Goal: Register for event/course

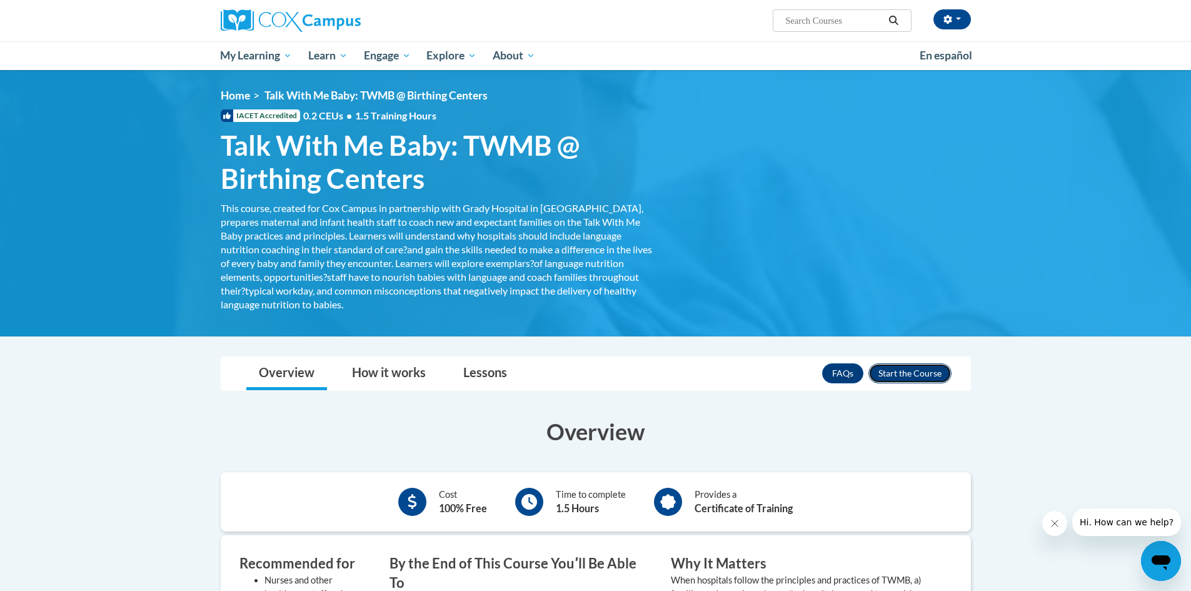
click at [926, 377] on button "Enroll" at bounding box center [910, 373] width 83 height 20
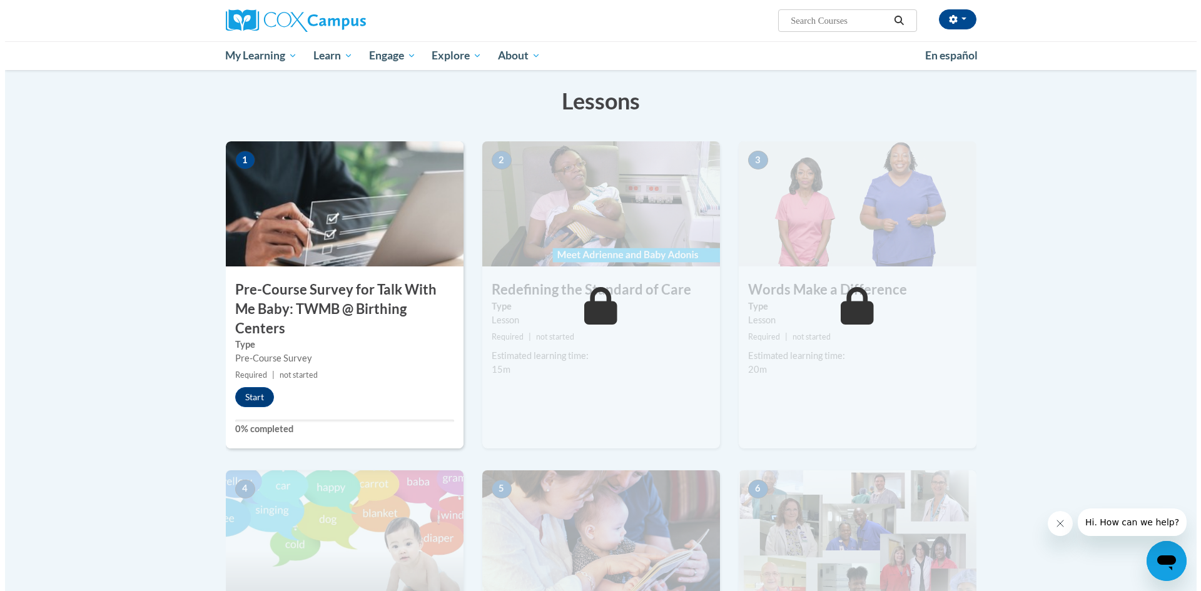
scroll to position [63, 0]
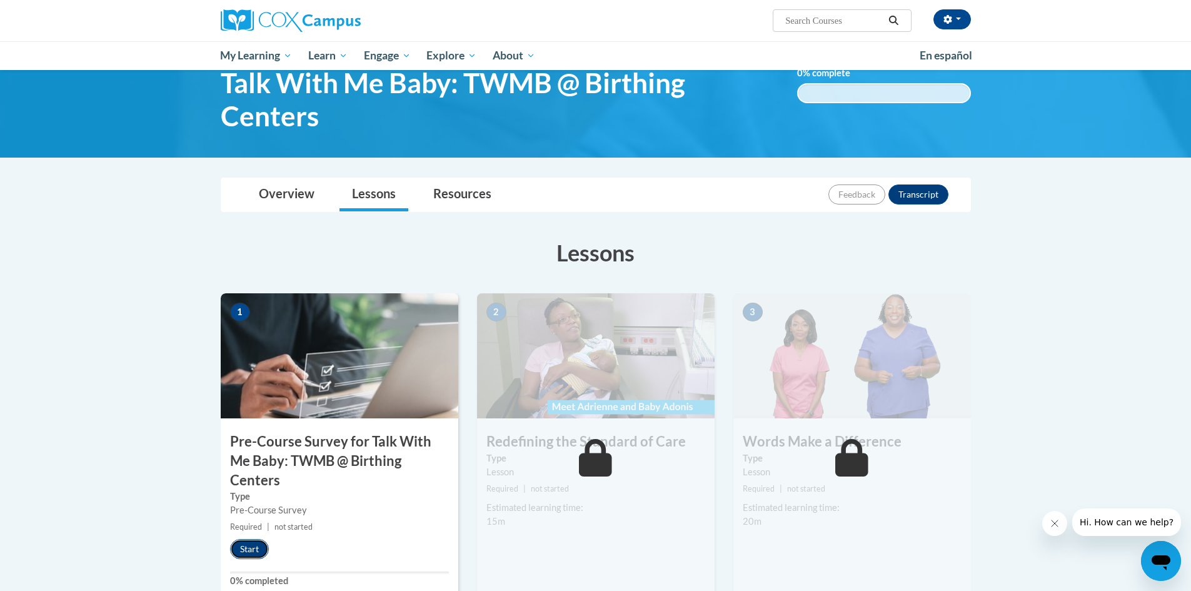
click at [249, 556] on button "Start" at bounding box center [249, 549] width 39 height 20
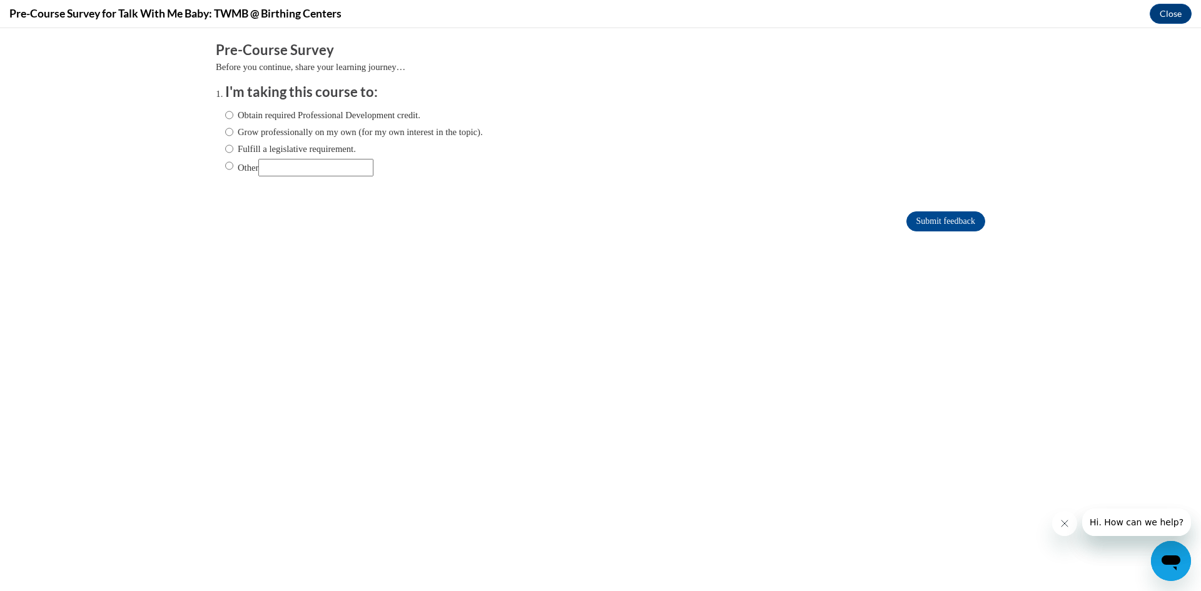
scroll to position [0, 0]
click at [355, 113] on label "Obtain required Professional Development credit." at bounding box center [322, 115] width 195 height 14
click at [233, 113] on input "Obtain required Professional Development credit." at bounding box center [229, 115] width 8 height 14
radio input "true"
click at [954, 220] on input "Submit feedback" at bounding box center [945, 221] width 79 height 20
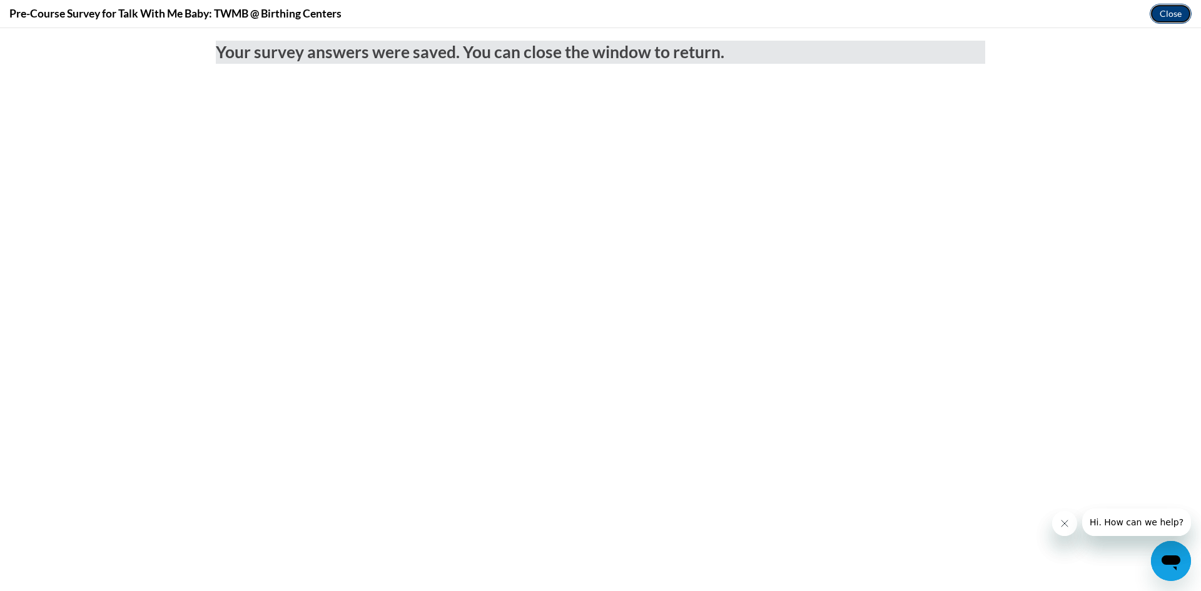
click at [1158, 16] on button "Close" at bounding box center [1170, 14] width 42 height 20
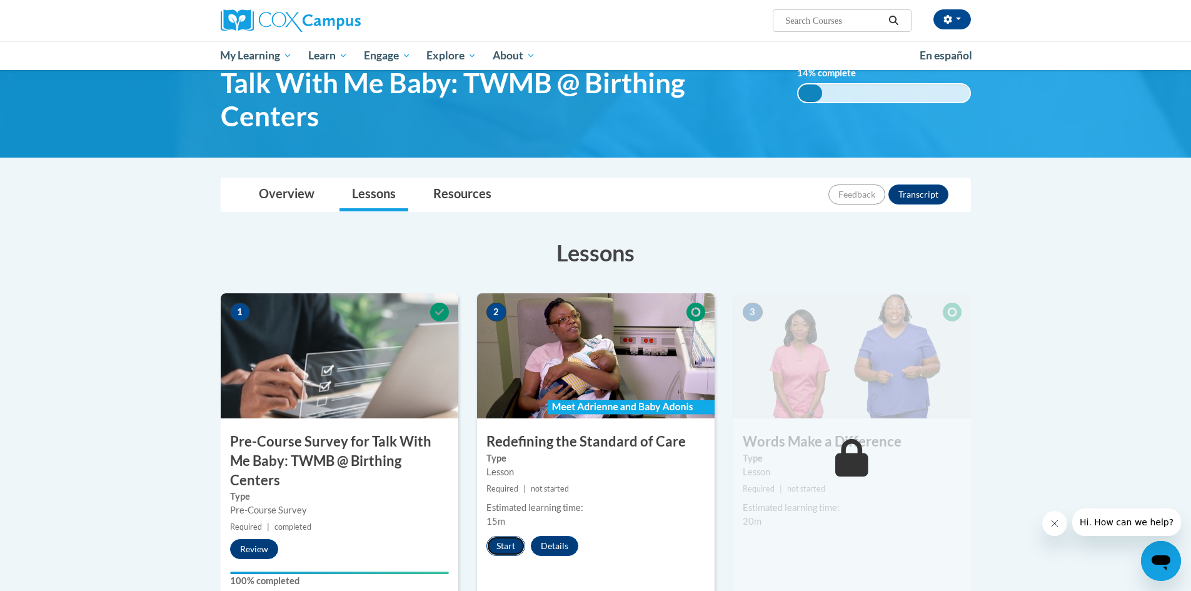
click at [500, 552] on button "Start" at bounding box center [506, 546] width 39 height 20
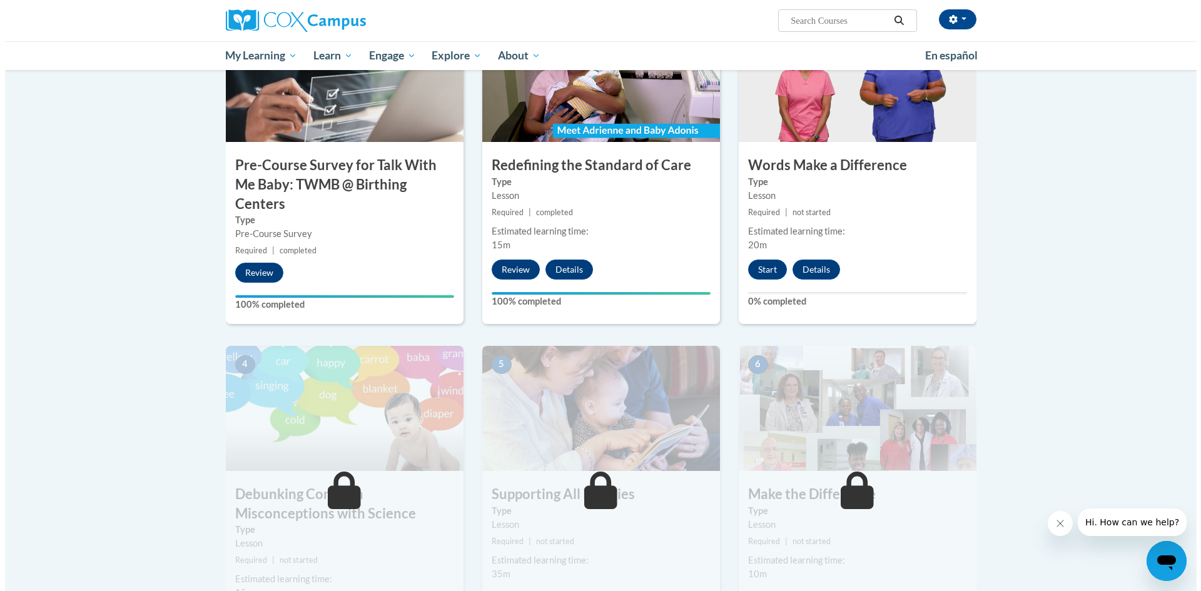
scroll to position [313, 0]
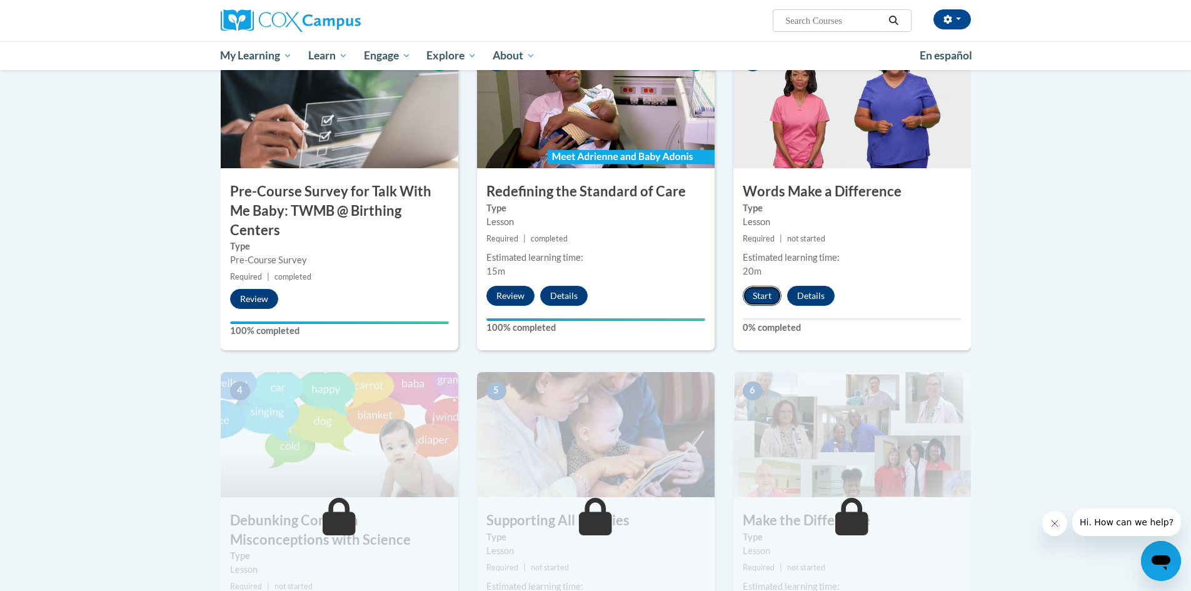
click at [765, 299] on button "Start" at bounding box center [762, 296] width 39 height 20
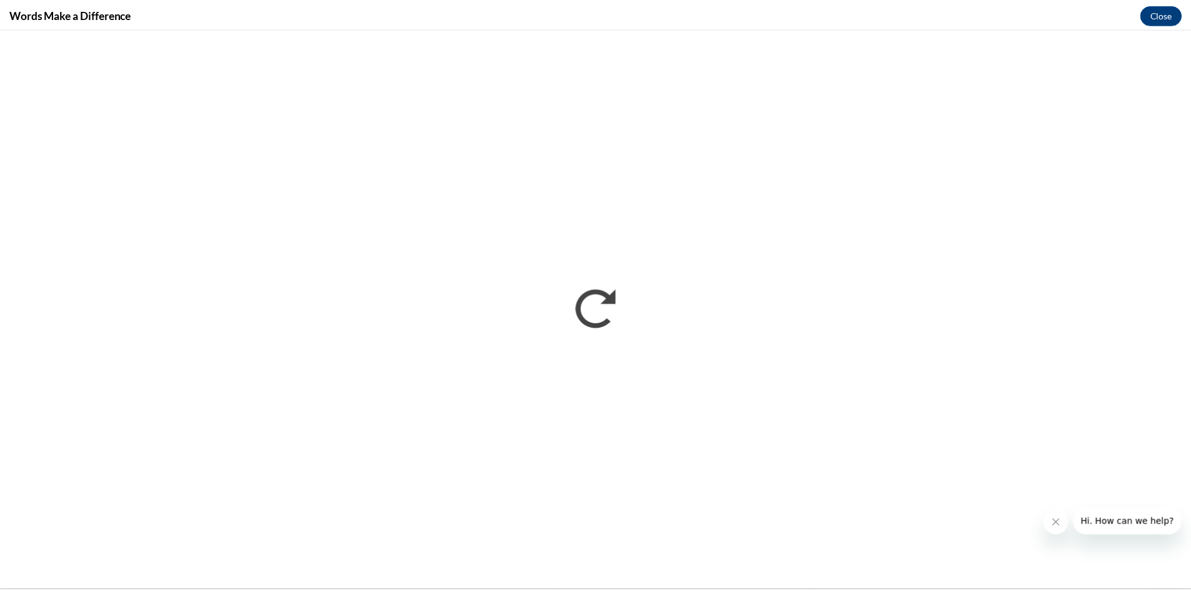
scroll to position [0, 0]
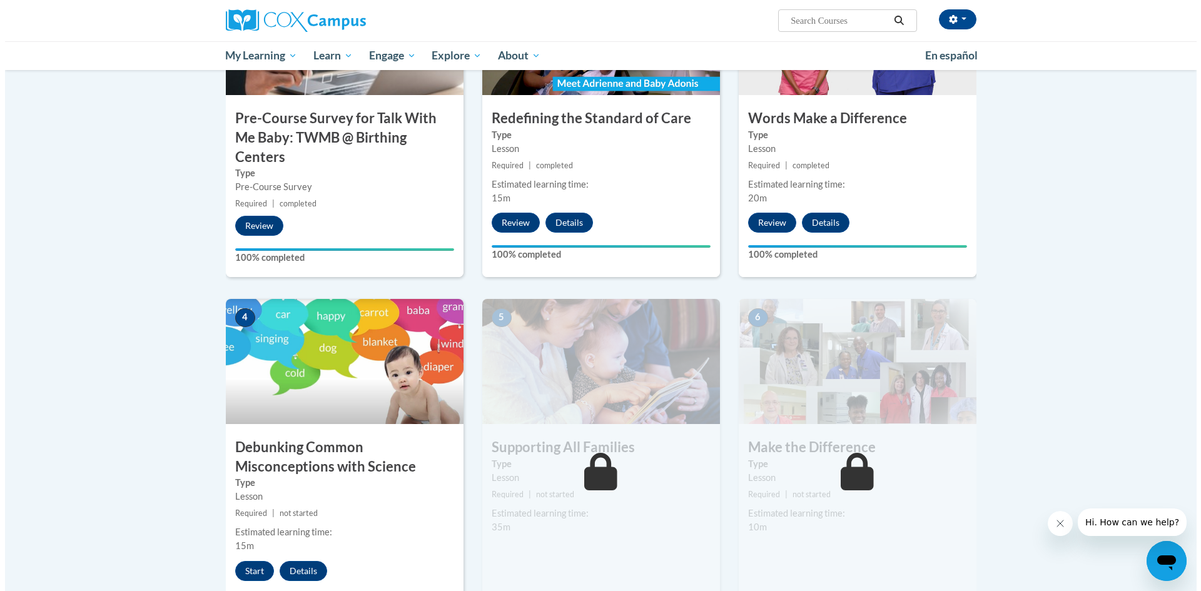
scroll to position [563, 0]
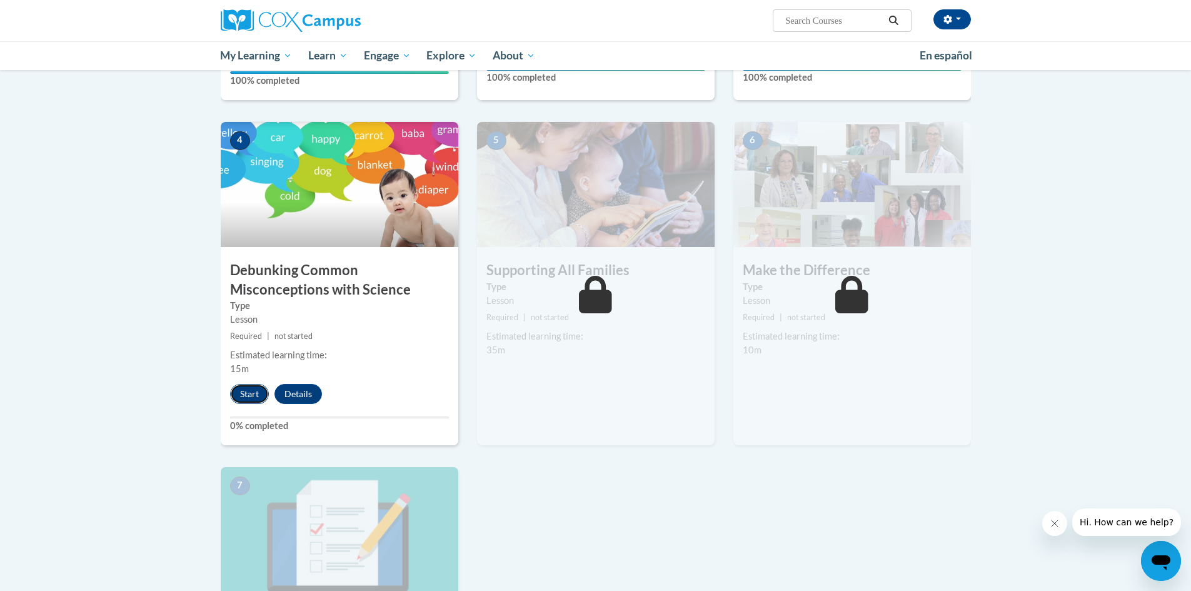
click at [243, 395] on button "Start" at bounding box center [249, 394] width 39 height 20
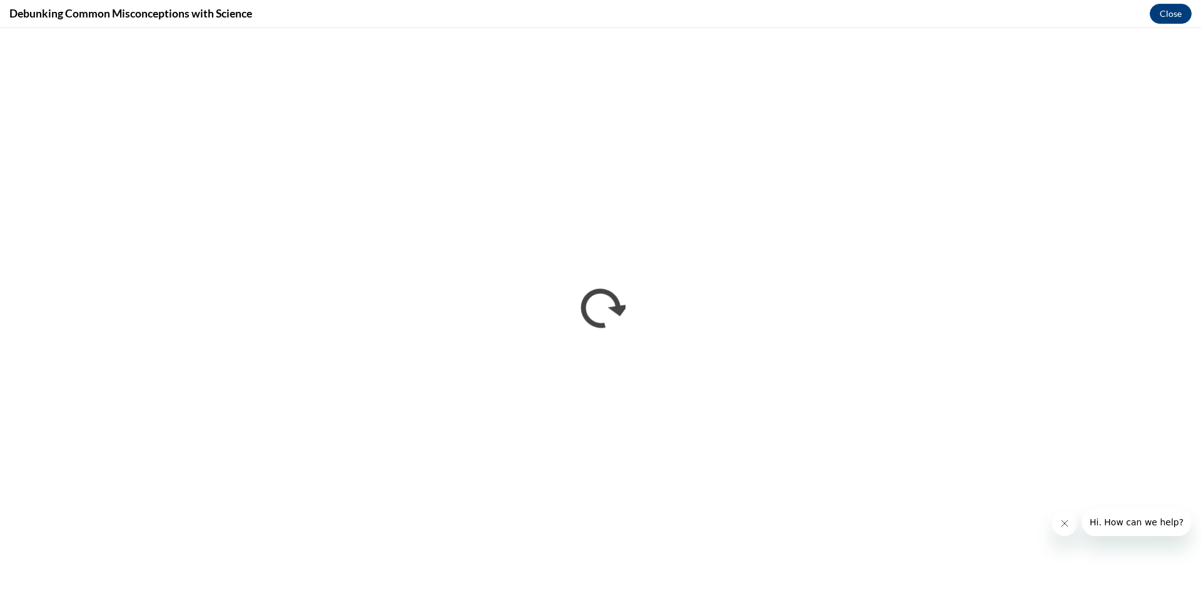
scroll to position [0, 0]
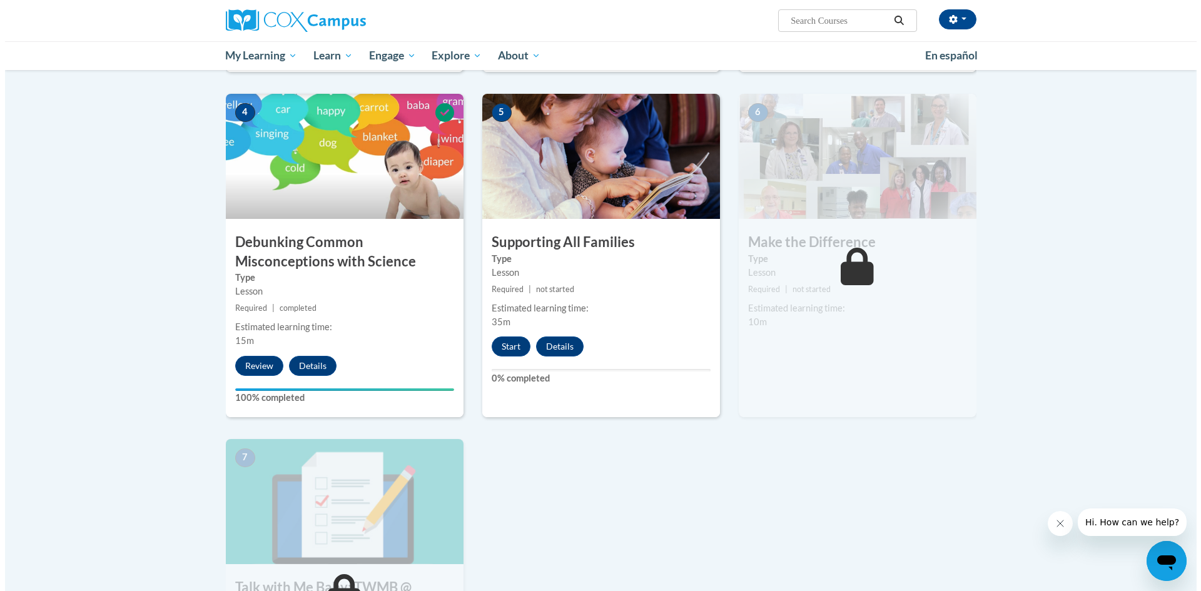
scroll to position [563, 0]
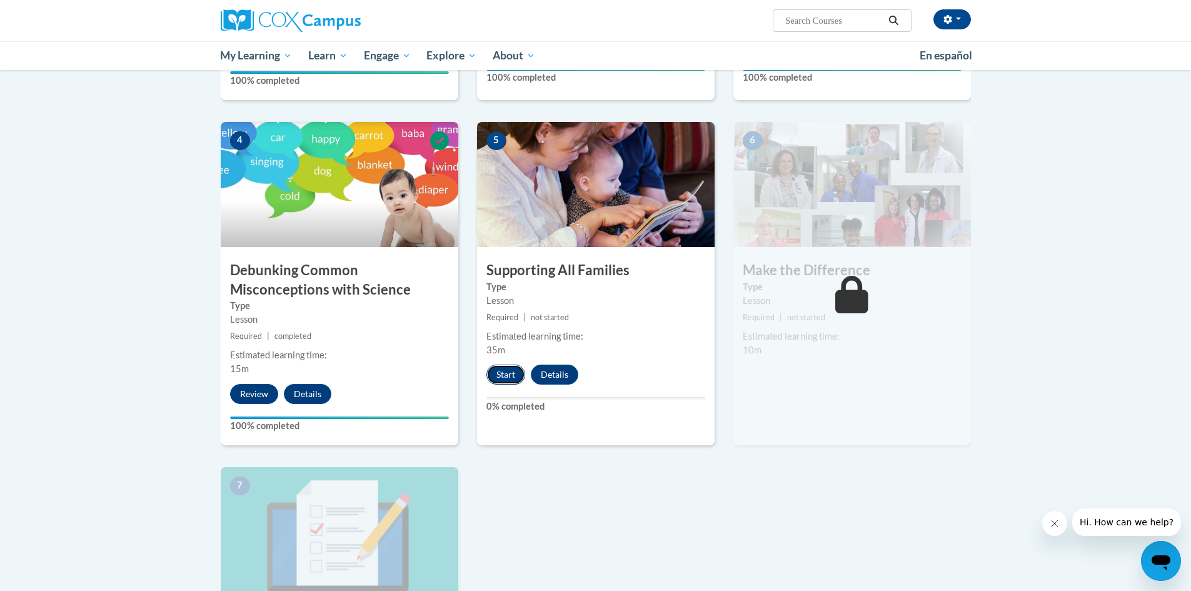
click at [510, 374] on button "Start" at bounding box center [506, 375] width 39 height 20
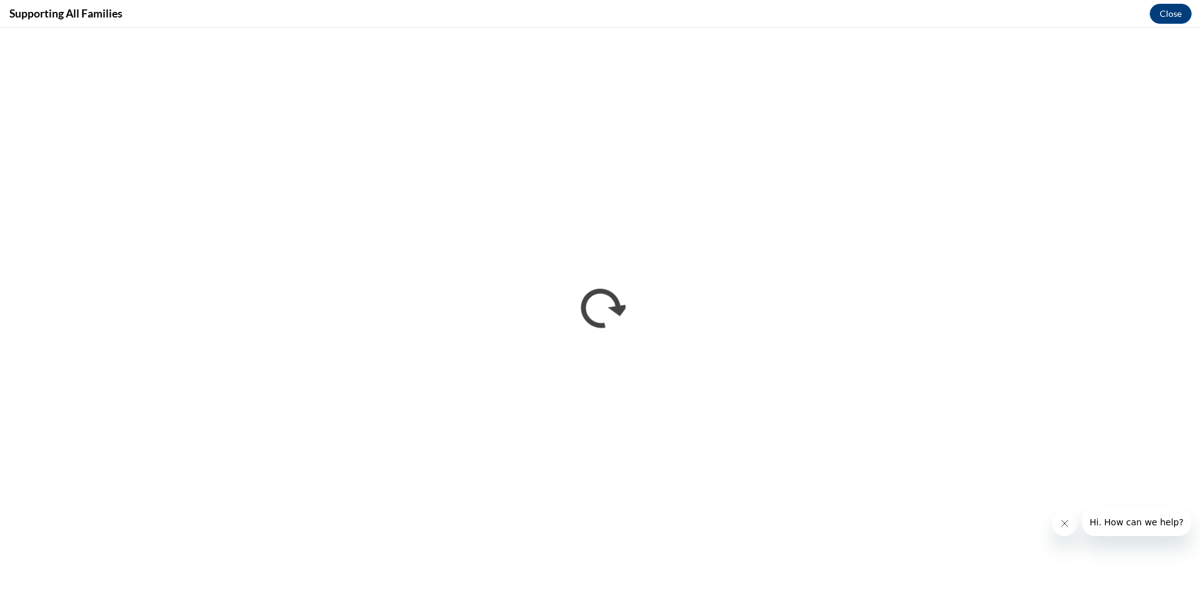
scroll to position [0, 0]
